Goal: Find specific page/section: Find specific page/section

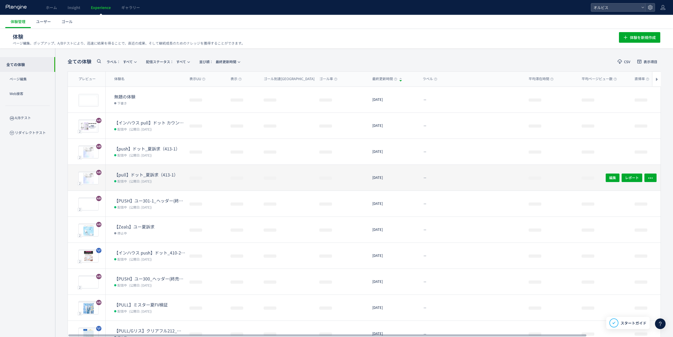
scroll to position [29, 0]
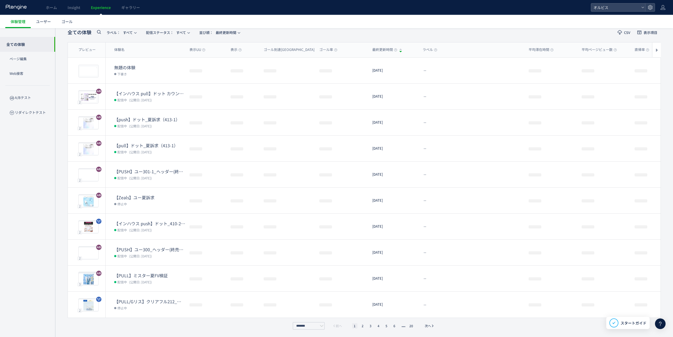
click at [366, 326] on ul "1 2 3 4 5 6 20" at bounding box center [383, 325] width 65 height 5
click at [368, 326] on li "2" at bounding box center [370, 325] width 5 height 5
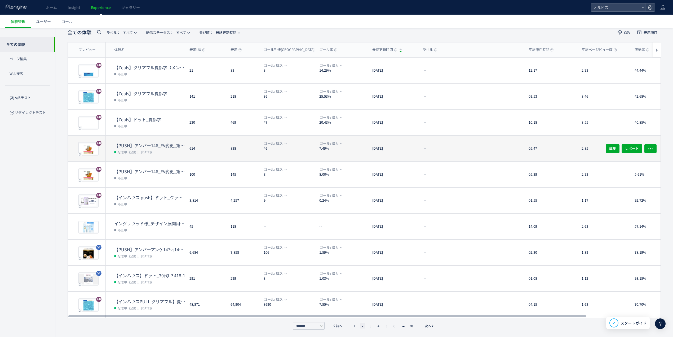
scroll to position [0, 0]
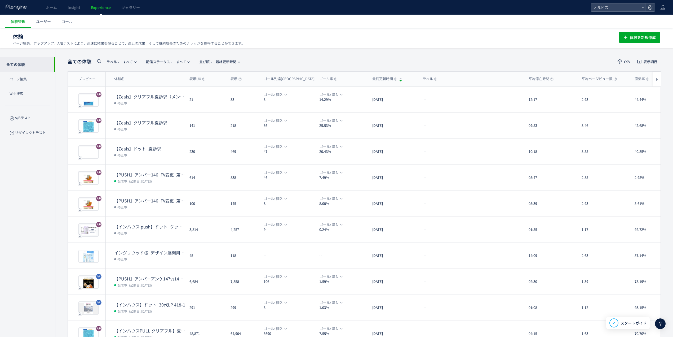
click at [100, 61] on use at bounding box center [99, 61] width 4 height 4
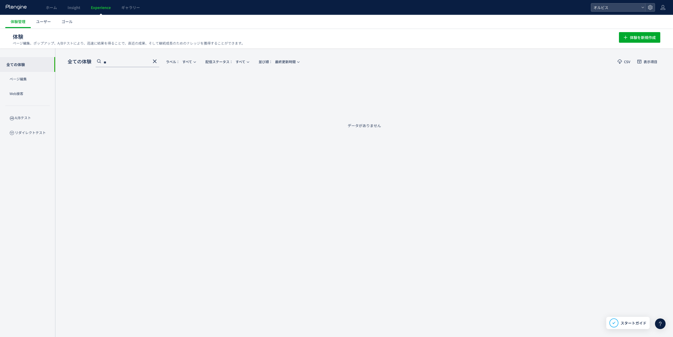
type input "*"
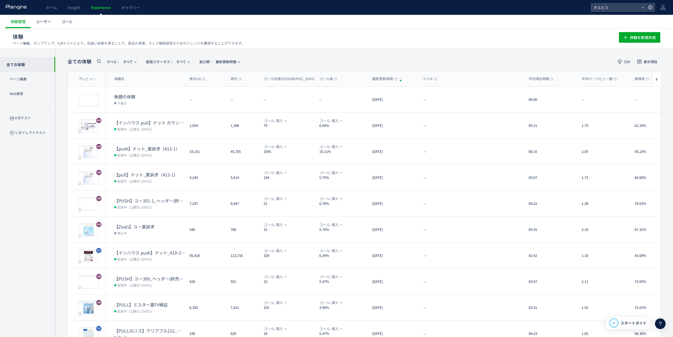
scroll to position [0, 24]
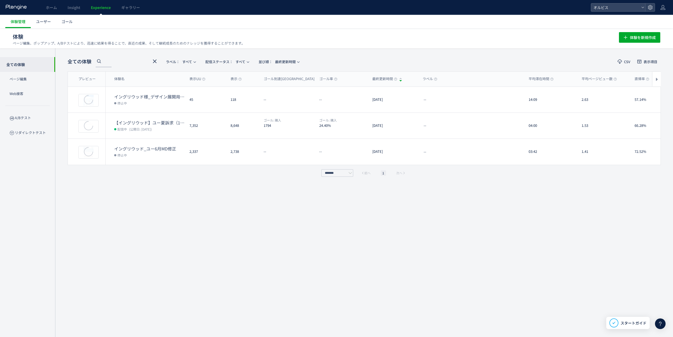
type input "*******"
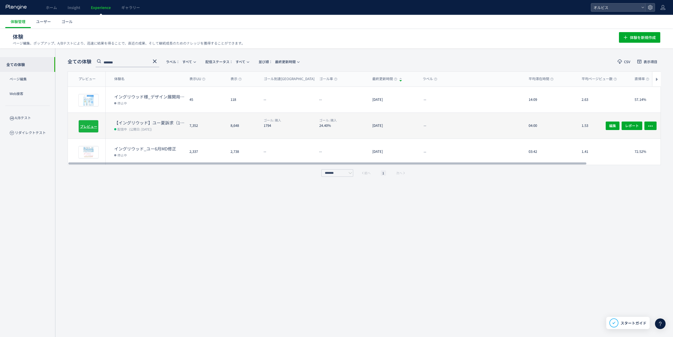
click at [94, 126] on span "プレビュー" at bounding box center [88, 126] width 17 height 5
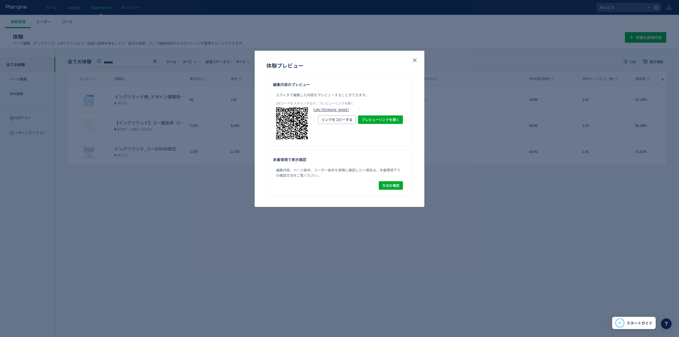
click at [334, 112] on link "[URL][DOMAIN_NAME]" at bounding box center [358, 109] width 90 height 5
